Goal: Navigation & Orientation: Find specific page/section

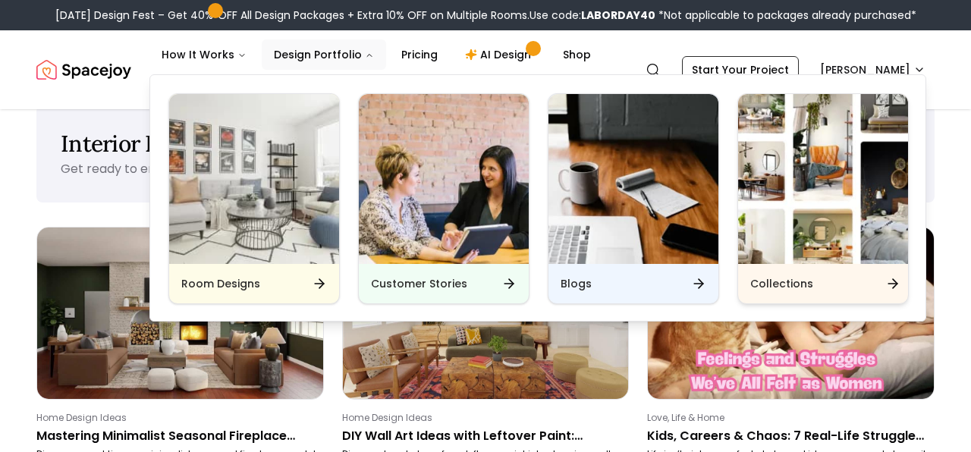
click at [756, 299] on div "Collections" at bounding box center [823, 283] width 170 height 39
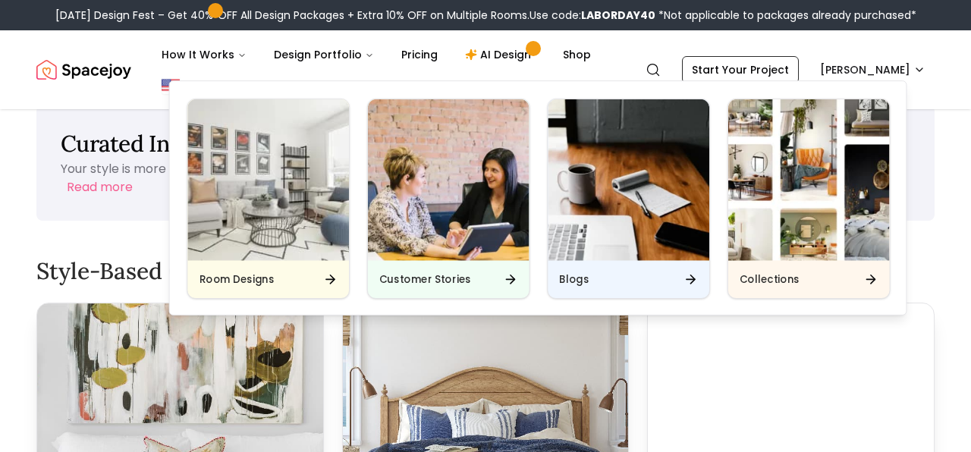
scroll to position [201, 0]
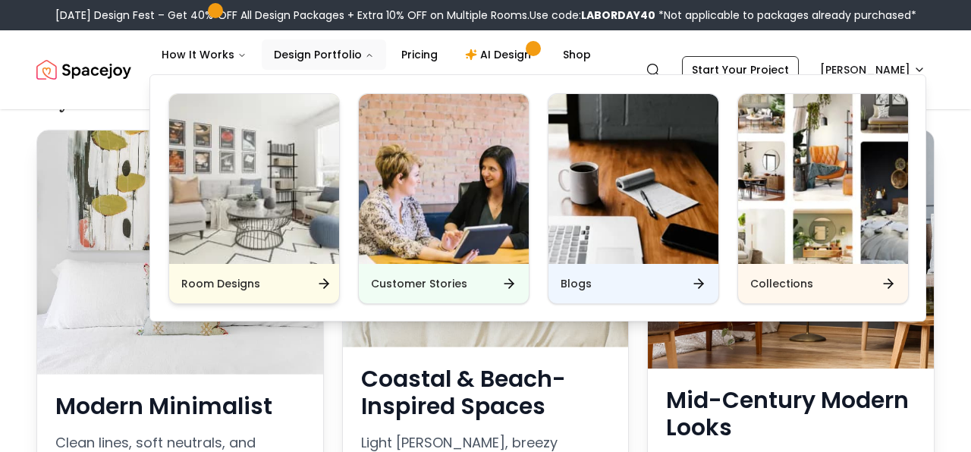
click at [268, 274] on div "Room Designs" at bounding box center [254, 283] width 170 height 39
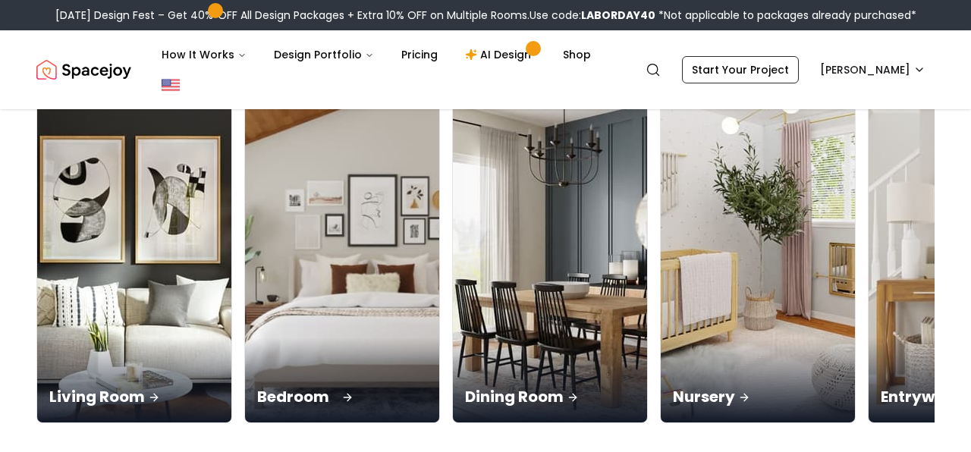
scroll to position [178, 0]
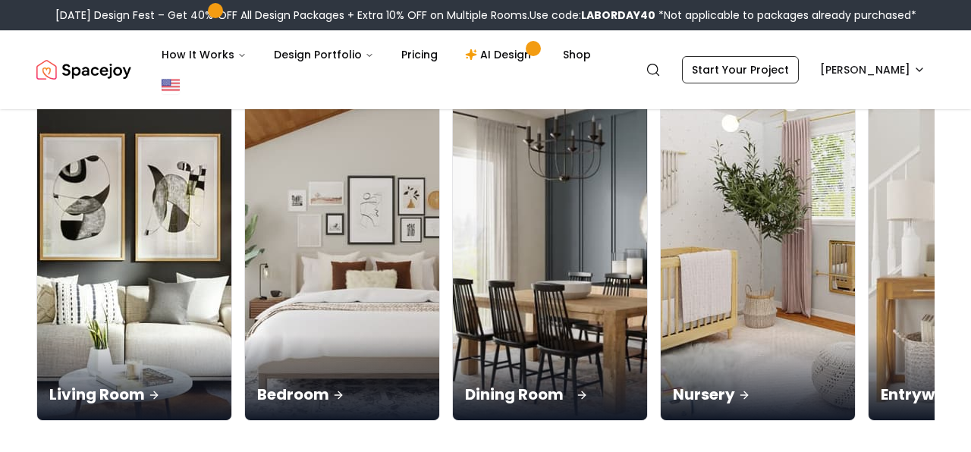
click at [478, 310] on img at bounding box center [551, 249] width 204 height 360
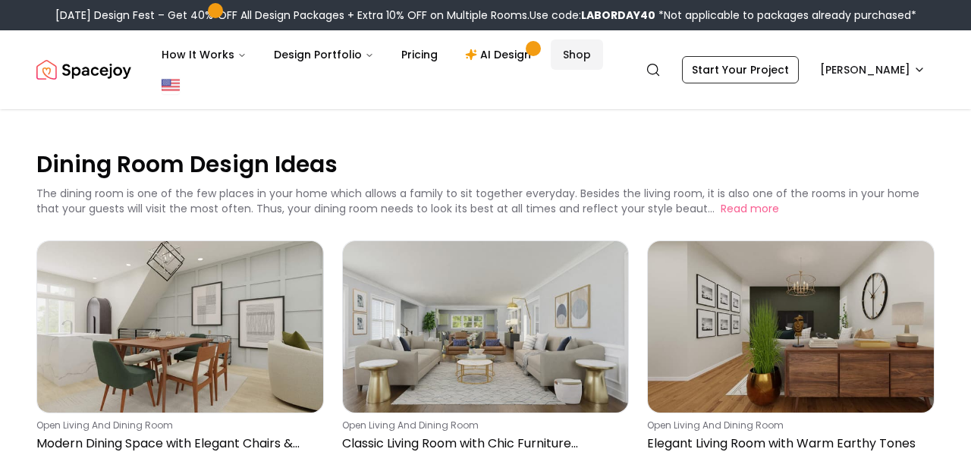
click at [570, 53] on link "Shop" at bounding box center [577, 54] width 52 height 30
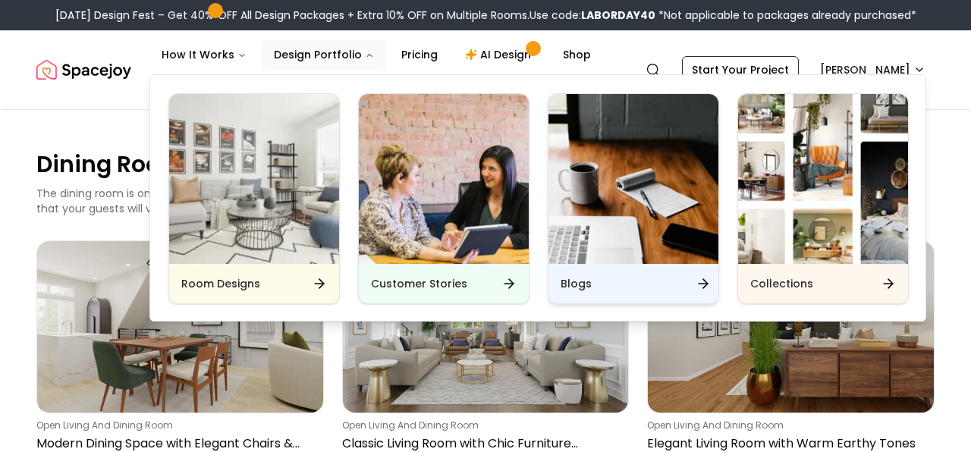
click at [575, 282] on h6 "Blogs" at bounding box center [576, 283] width 31 height 15
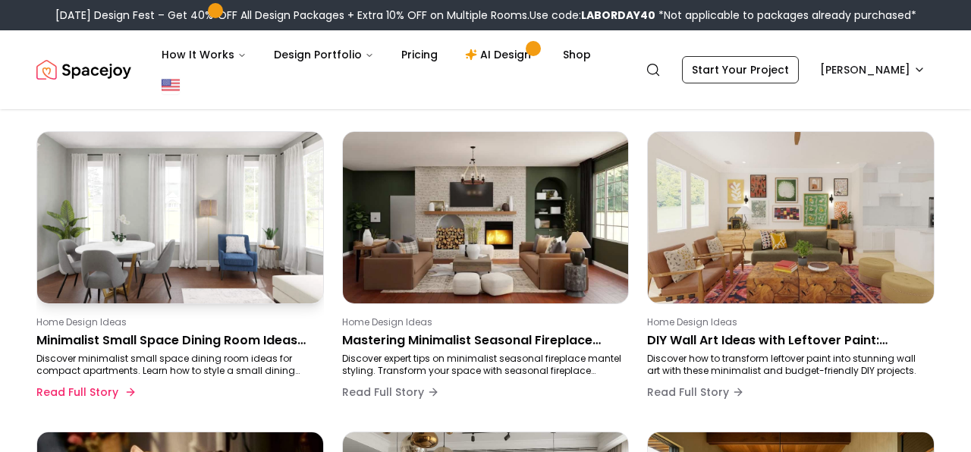
scroll to position [156, 0]
